Goal: Task Accomplishment & Management: Use online tool/utility

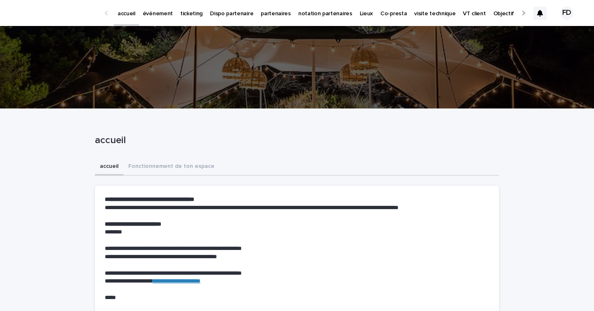
click at [169, 13] on p "événement" at bounding box center [158, 8] width 30 height 17
click at [159, 16] on p "événement" at bounding box center [158, 8] width 30 height 17
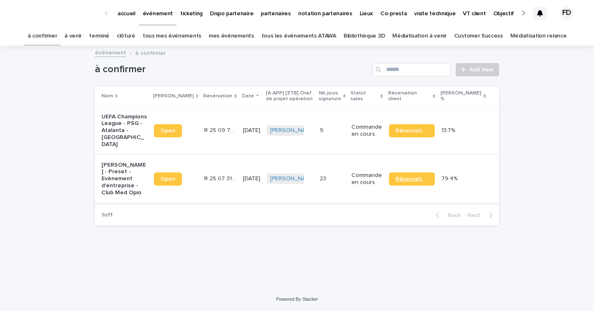
click at [435, 186] on link "Réservation" at bounding box center [412, 179] width 46 height 13
click at [82, 33] on link "à venir" at bounding box center [72, 35] width 17 height 19
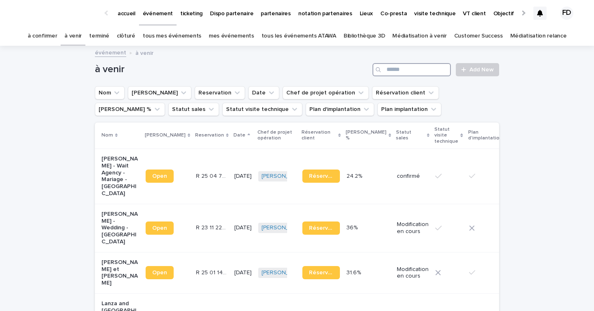
click at [418, 66] on input "Search" at bounding box center [412, 69] width 78 height 13
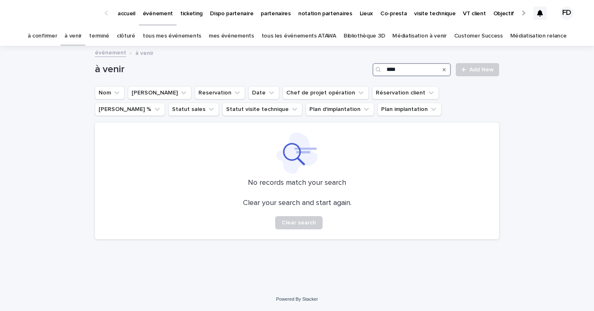
type input "****"
click at [315, 36] on link "tous les événements ATAWA" at bounding box center [299, 35] width 75 height 19
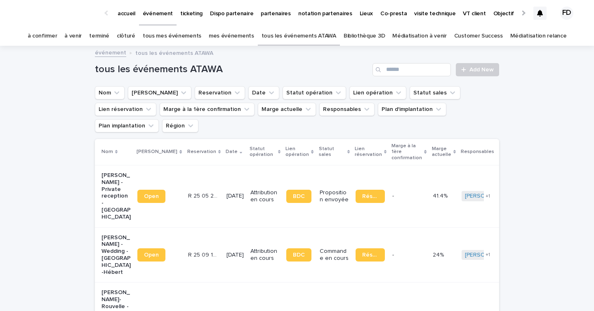
click at [433, 77] on div "tous les événements ATAWA Add New" at bounding box center [297, 67] width 404 height 40
click at [425, 73] on input "Search" at bounding box center [412, 69] width 78 height 13
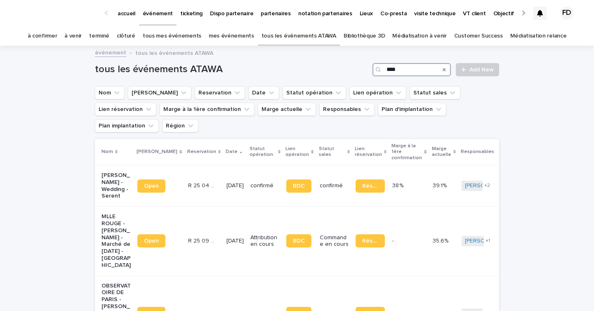
click at [397, 69] on input "****" at bounding box center [412, 69] width 78 height 13
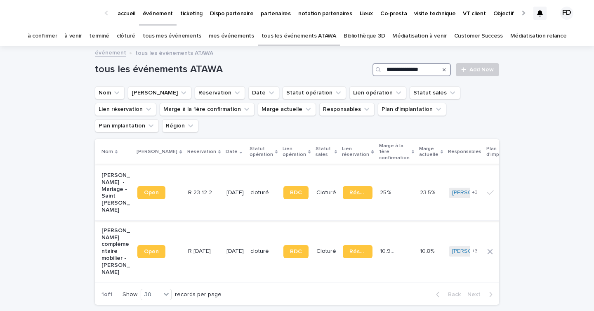
type input "**********"
click at [350, 190] on span "Réservation" at bounding box center [358, 193] width 16 height 6
click at [78, 39] on link "à venir" at bounding box center [72, 35] width 17 height 19
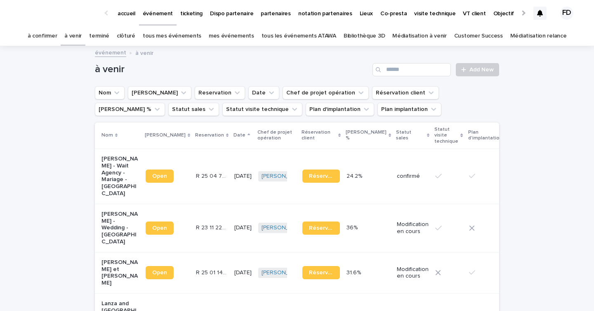
click at [82, 36] on link "à venir" at bounding box center [72, 35] width 17 height 19
click at [406, 74] on input "Search" at bounding box center [412, 69] width 78 height 13
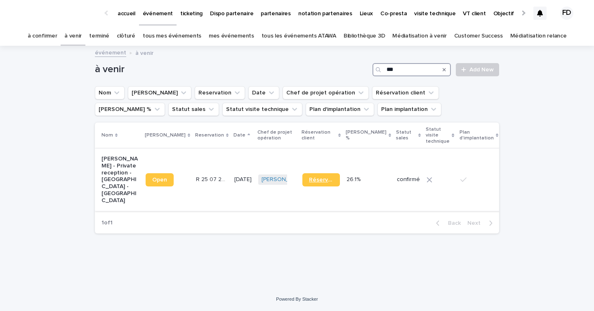
type input "***"
click at [309, 183] on span "Réservation" at bounding box center [321, 180] width 24 height 6
click at [268, 204] on td "Julia Majerus + 0" at bounding box center [277, 180] width 44 height 62
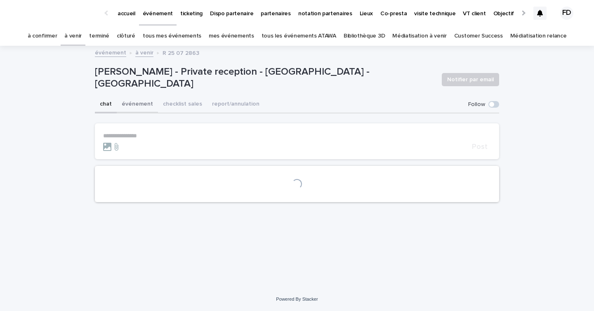
drag, startPoint x: 142, startPoint y: 108, endPoint x: 180, endPoint y: 112, distance: 38.1
click at [142, 108] on button "événement" at bounding box center [137, 104] width 41 height 17
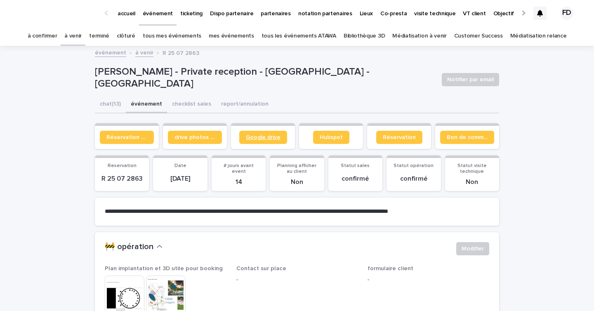
click at [252, 135] on span "Google drive" at bounding box center [263, 138] width 35 height 6
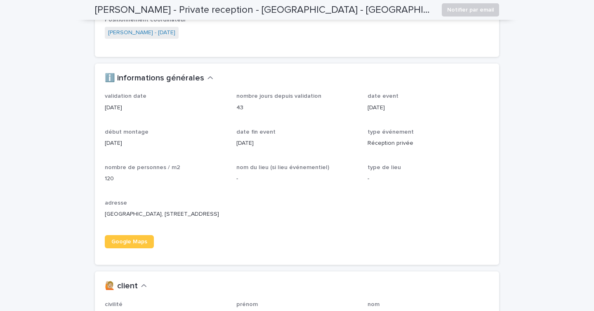
scroll to position [503, 0]
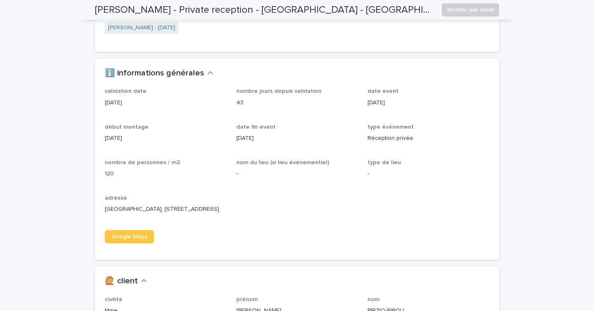
click at [114, 214] on p "Villa Pointe Alegre, 5252 Rte du Littoral, 83310 Grimaud" at bounding box center [166, 209] width 122 height 9
copy p "Grimaud"
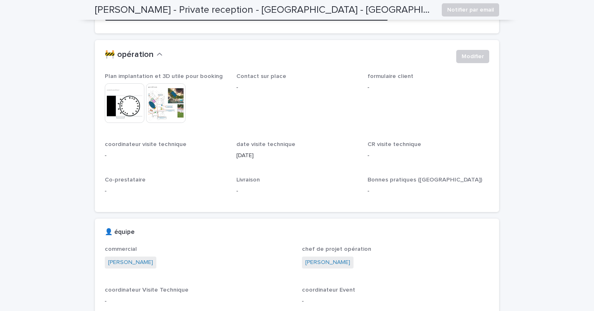
scroll to position [0, 0]
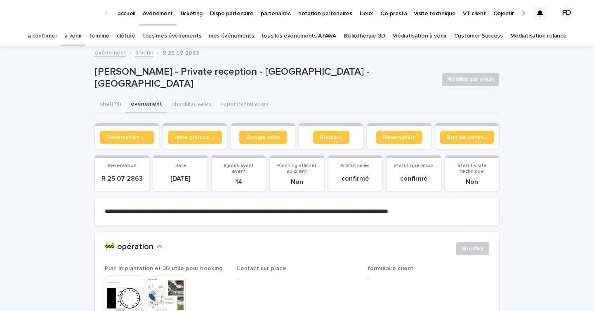
click at [80, 35] on link "à venir" at bounding box center [72, 35] width 17 height 19
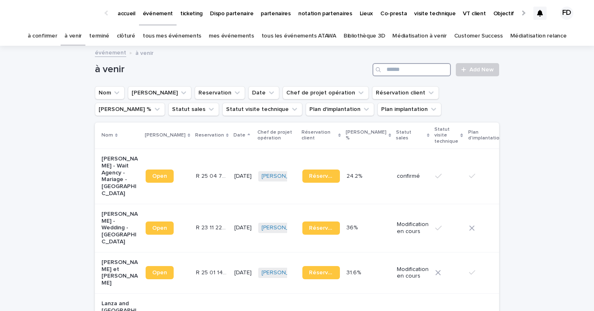
click at [397, 73] on input "Search" at bounding box center [412, 69] width 78 height 13
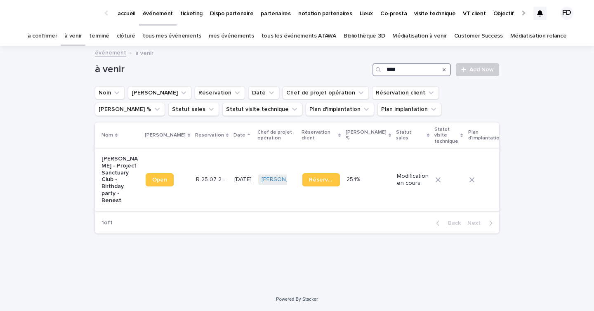
type input "****"
click at [196, 178] on div "R 25 07 2966 R 25 07 2966" at bounding box center [212, 180] width 32 height 14
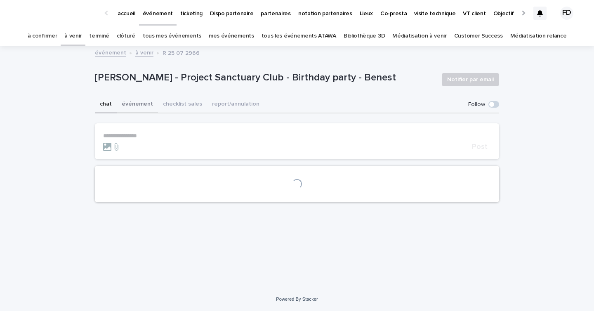
click at [136, 104] on button "événement" at bounding box center [137, 104] width 41 height 17
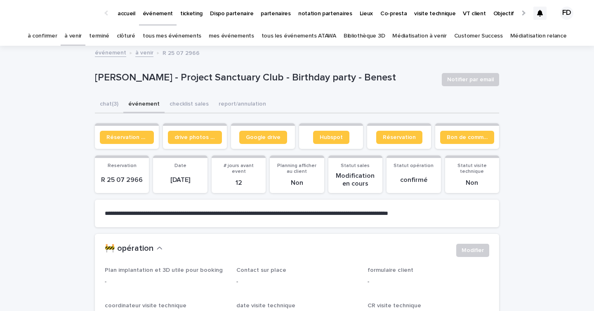
click at [85, 43] on div "à venir" at bounding box center [73, 35] width 25 height 19
click at [82, 40] on link "à venir" at bounding box center [72, 35] width 17 height 19
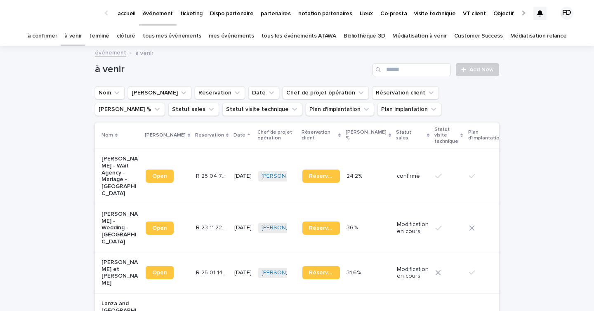
click at [289, 32] on link "tous les événements ATAWA" at bounding box center [299, 35] width 75 height 19
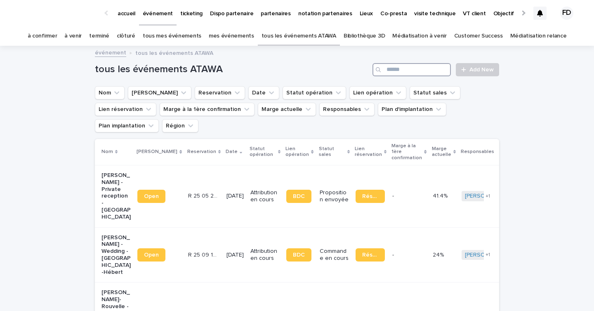
click at [416, 72] on input "Search" at bounding box center [412, 69] width 78 height 13
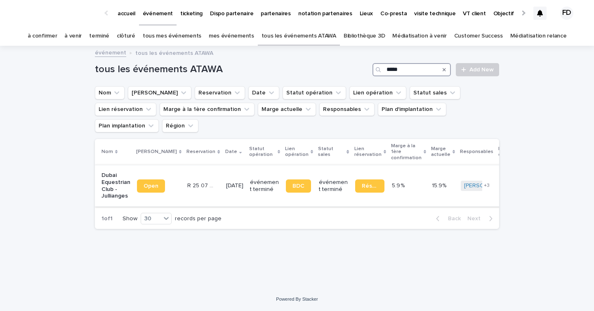
type input "*****"
click at [194, 181] on p "R 25 07 680" at bounding box center [202, 185] width 31 height 9
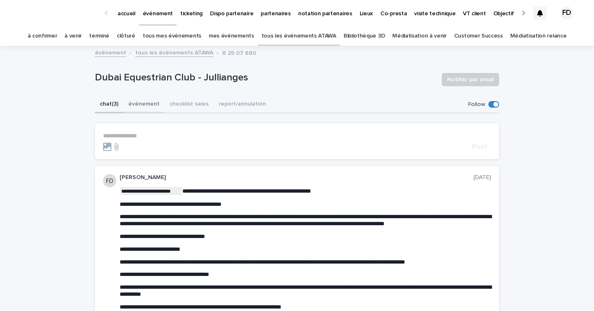
drag, startPoint x: 135, startPoint y: 104, endPoint x: 139, endPoint y: 109, distance: 6.3
click at [135, 104] on button "événement" at bounding box center [143, 104] width 41 height 17
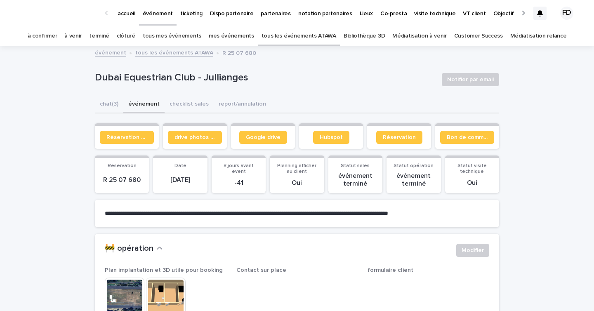
click at [61, 31] on div "à confirmer" at bounding box center [42, 35] width 37 height 19
click at [57, 38] on link "à confirmer" at bounding box center [43, 35] width 30 height 19
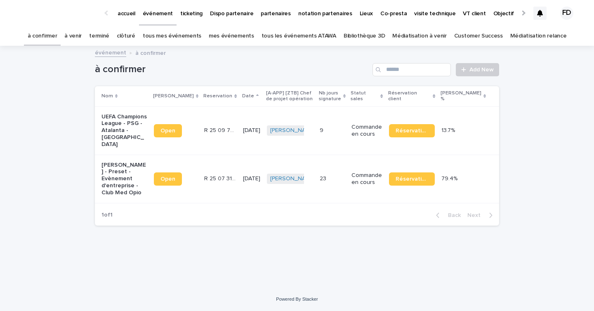
click at [82, 42] on link "à venir" at bounding box center [72, 35] width 17 height 19
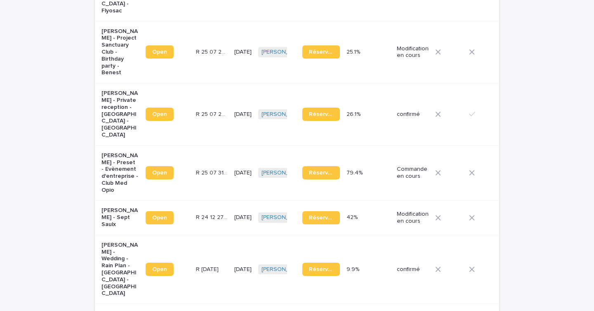
scroll to position [940, 0]
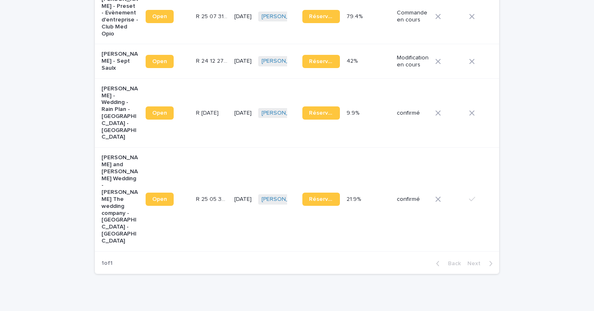
click at [231, 189] on td "15/8/2026" at bounding box center [243, 200] width 24 height 104
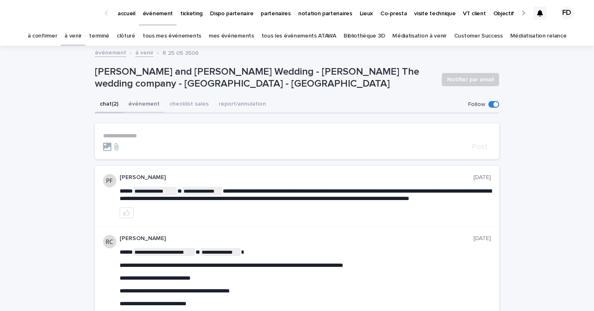
click at [154, 101] on button "événement" at bounding box center [143, 104] width 41 height 17
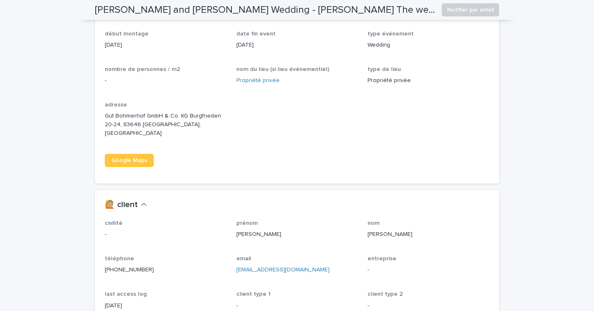
scroll to position [675, 0]
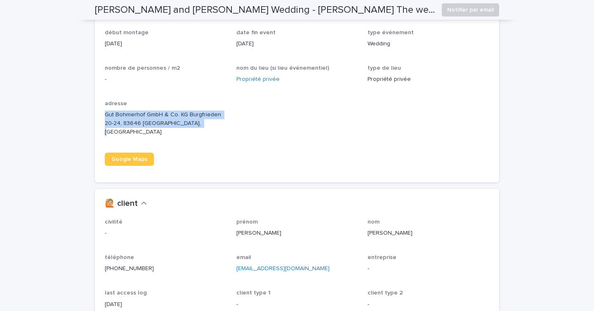
drag, startPoint x: 204, startPoint y: 124, endPoint x: 99, endPoint y: 115, distance: 105.6
click at [99, 115] on div "validation date 14/08/2025 nombre jours depuis validation 36 date event 15/8/20…" at bounding box center [297, 87] width 404 height 189
copy p "Gut Bohmerhof GmbH & Co. KG Burgfrieden 20-24, 83646 Wackersberg, Germany"
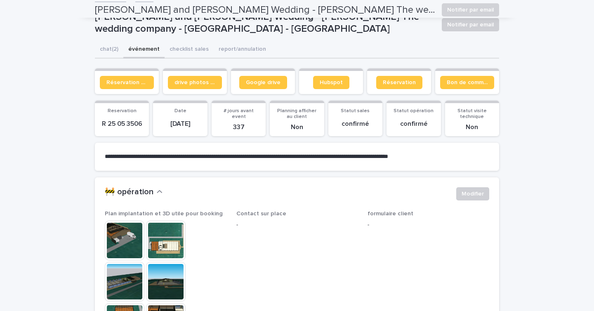
scroll to position [0, 0]
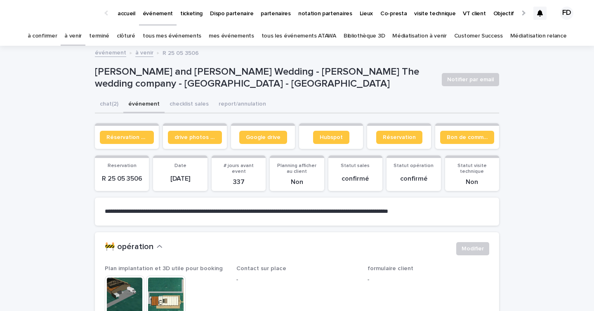
click at [264, 12] on p "partenaires" at bounding box center [276, 8] width 30 height 17
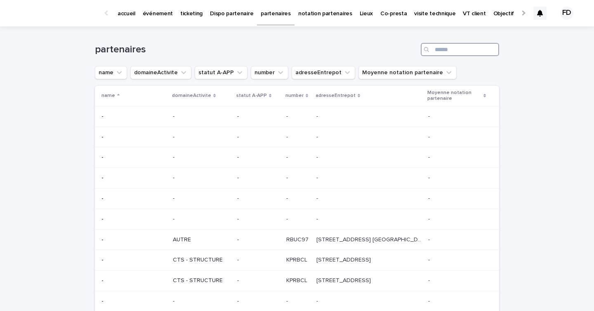
click at [438, 55] on input "Search" at bounding box center [460, 49] width 78 height 13
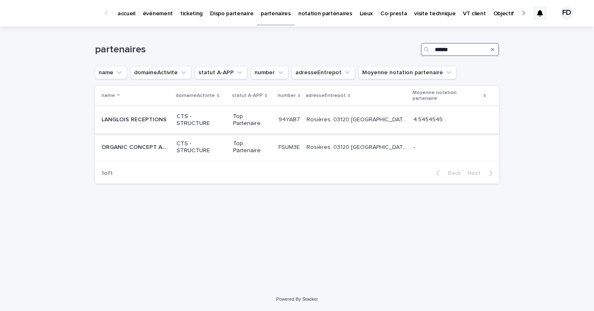
type input "******"
click at [252, 113] on p "Top Partenaire" at bounding box center [252, 120] width 39 height 14
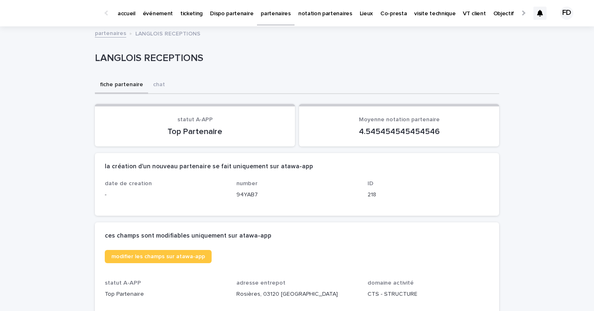
click at [130, 14] on p "accueil" at bounding box center [127, 8] width 18 height 17
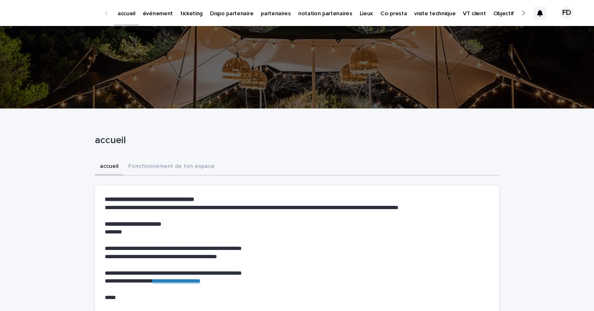
click at [158, 18] on link "événement" at bounding box center [158, 13] width 38 height 26
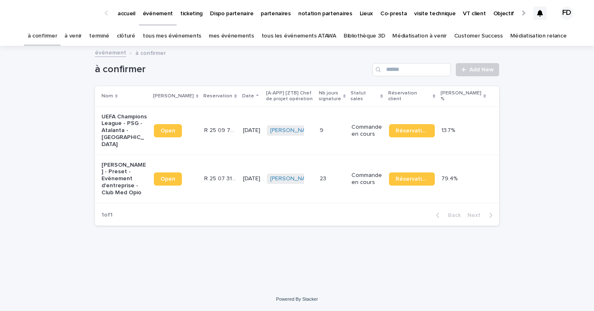
click at [82, 35] on link "à venir" at bounding box center [72, 35] width 17 height 19
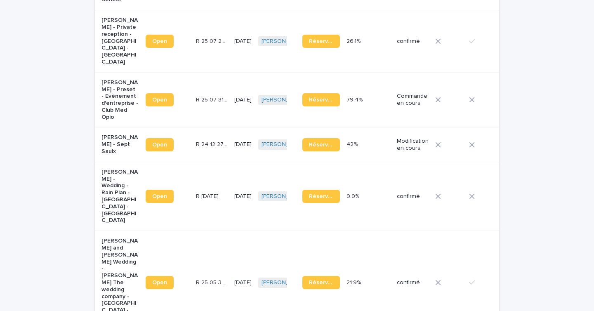
scroll to position [940, 0]
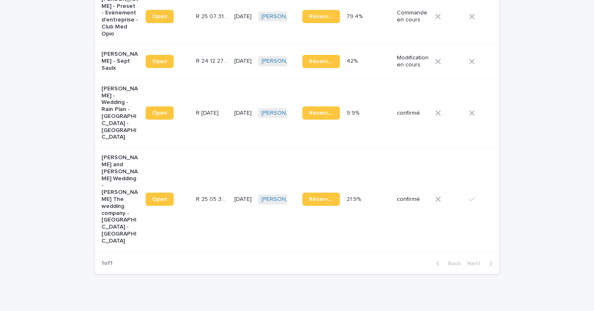
click at [397, 193] on div "confirmé" at bounding box center [413, 200] width 32 height 14
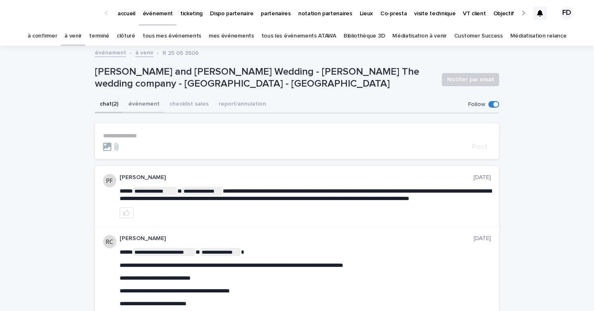
click at [144, 104] on button "événement" at bounding box center [143, 104] width 41 height 17
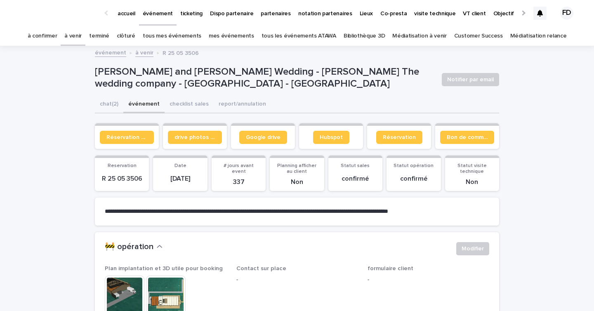
click at [239, 135] on div "Google drive" at bounding box center [263, 137] width 54 height 13
click at [253, 136] on span "Google drive" at bounding box center [263, 138] width 35 height 6
click at [279, 133] on link "Google drive" at bounding box center [263, 137] width 48 height 13
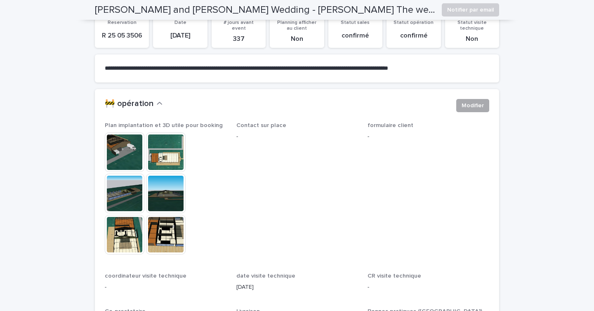
click at [468, 105] on span "Modifier" at bounding box center [473, 106] width 22 height 8
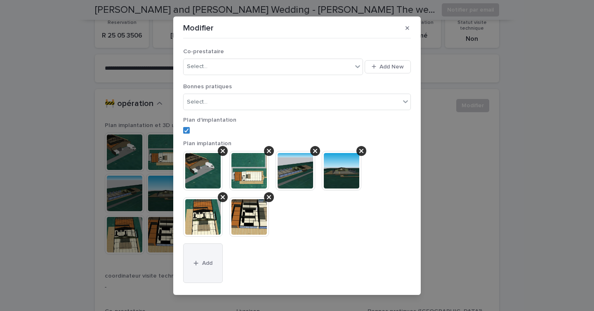
click at [209, 272] on button "Add" at bounding box center [203, 263] width 40 height 40
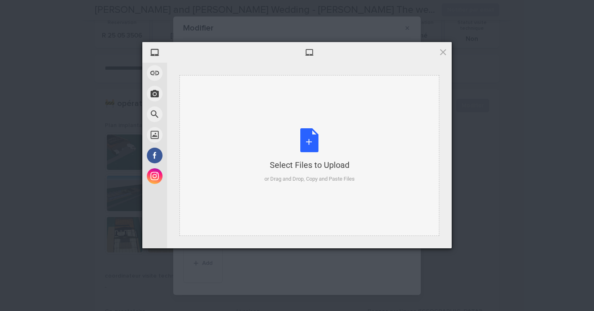
click at [288, 139] on div "Select Files to Upload or Drag and Drop, Copy and Paste Files" at bounding box center [310, 155] width 90 height 55
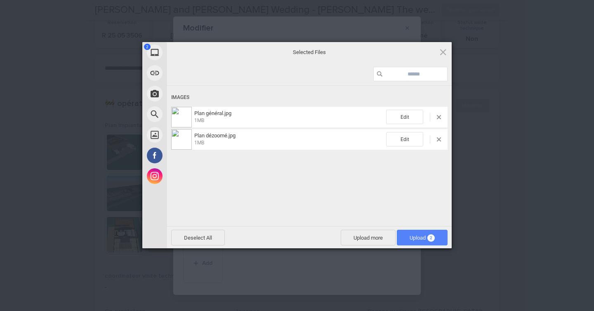
click at [422, 243] on span "Upload 2" at bounding box center [422, 238] width 51 height 16
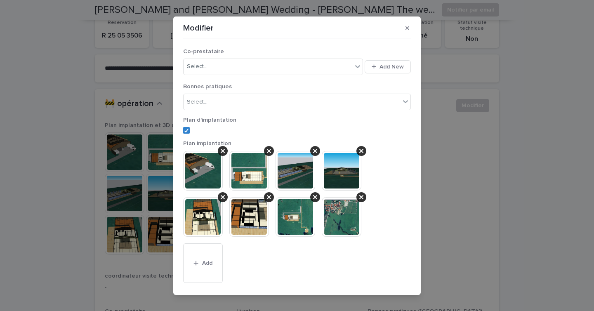
scroll to position [33, 0]
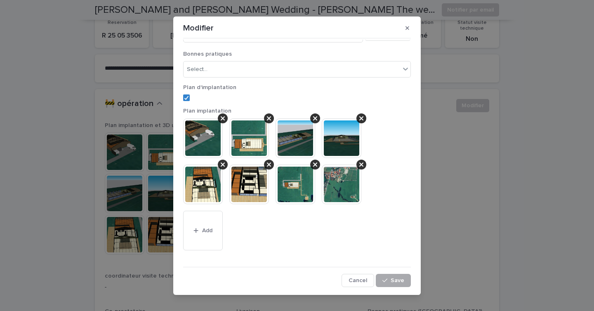
click at [398, 284] on button "Save" at bounding box center [393, 280] width 35 height 13
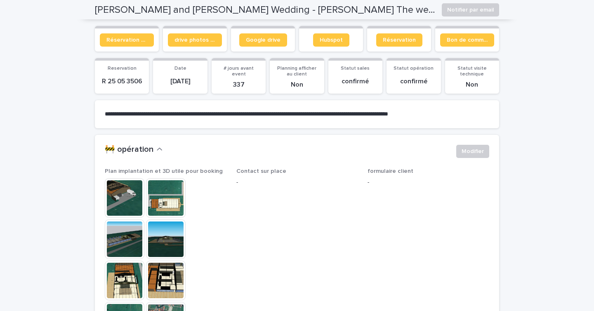
scroll to position [24, 0]
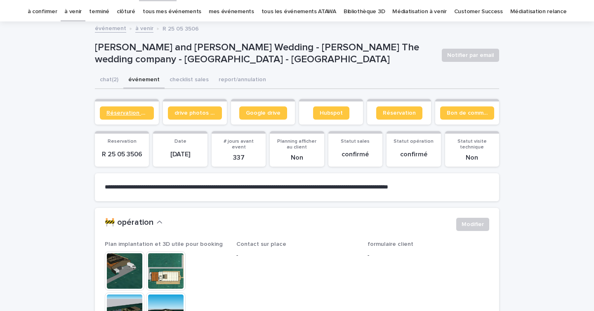
click at [131, 113] on span "Réservation client" at bounding box center [126, 113] width 41 height 6
click at [475, 116] on link "Bon de commande" at bounding box center [467, 112] width 54 height 13
click at [82, 10] on link "à venir" at bounding box center [72, 11] width 17 height 19
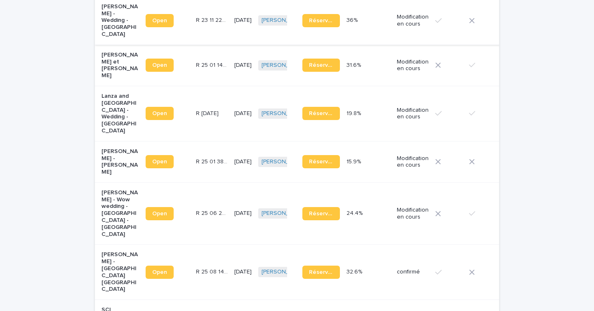
scroll to position [213, 0]
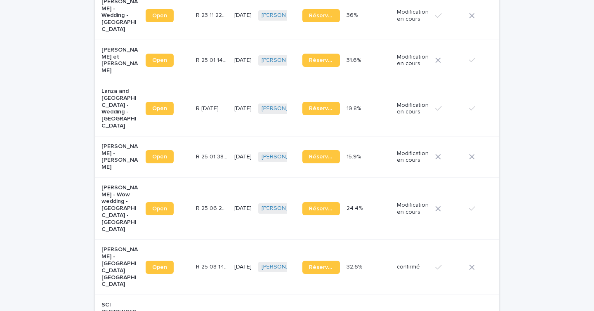
click at [199, 156] on p "R 25 01 3822" at bounding box center [212, 156] width 33 height 9
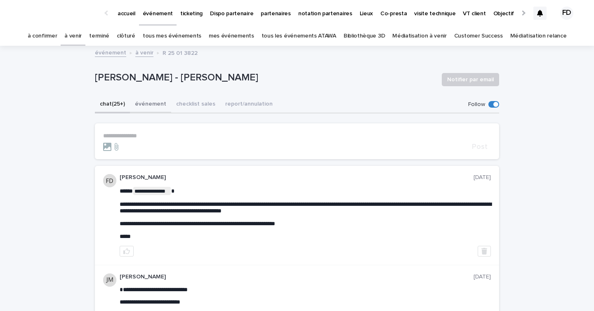
click at [135, 102] on button "événement" at bounding box center [150, 104] width 41 height 17
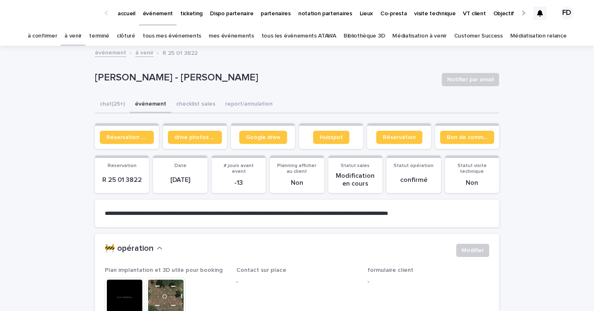
click at [129, 179] on p "R 25 01 3822" at bounding box center [122, 180] width 44 height 8
copy p "R 25 01 3822"
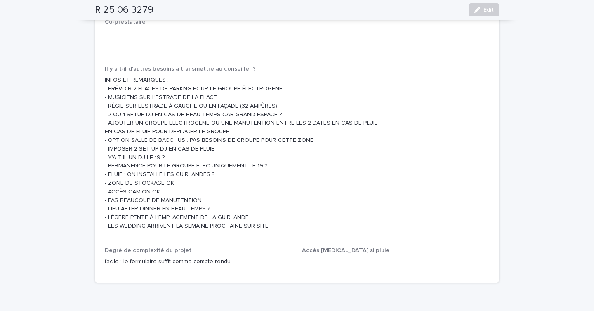
scroll to position [1381, 0]
